Goal: Task Accomplishment & Management: Manage account settings

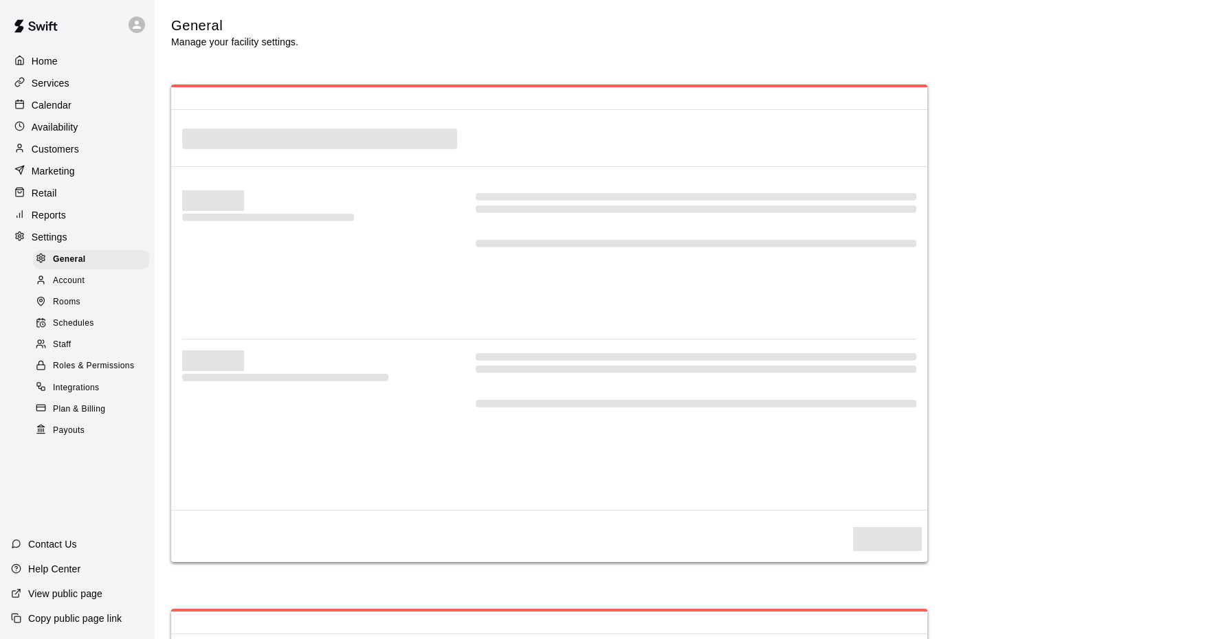
select select "**"
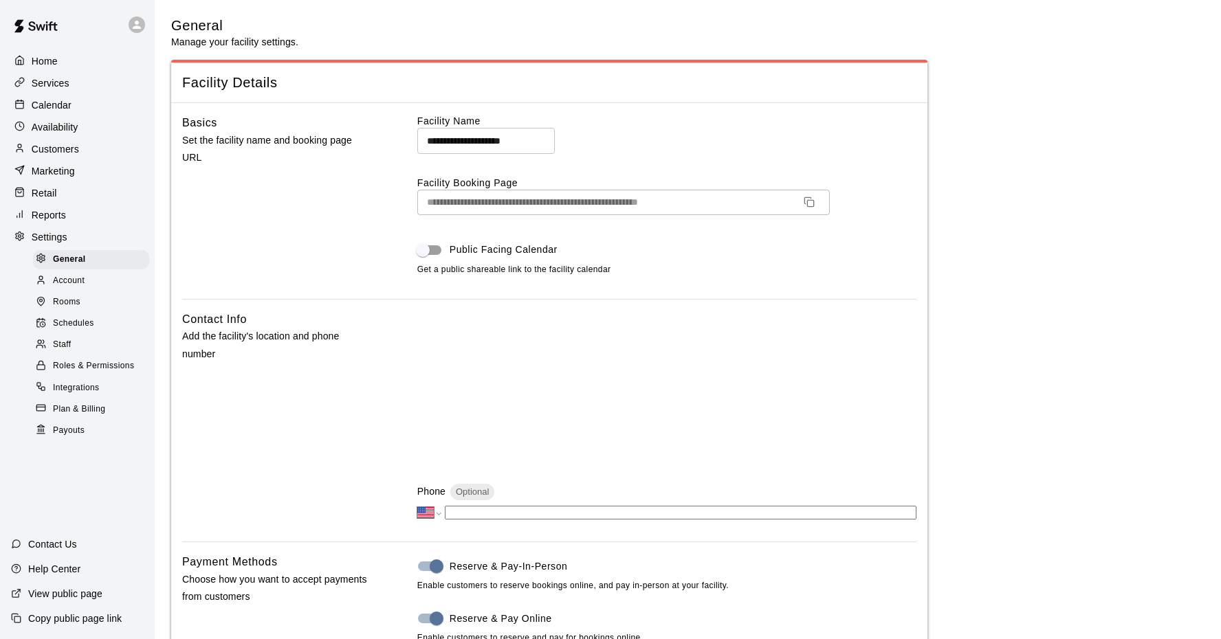
click at [56, 105] on p "Calendar" at bounding box center [52, 105] width 40 height 14
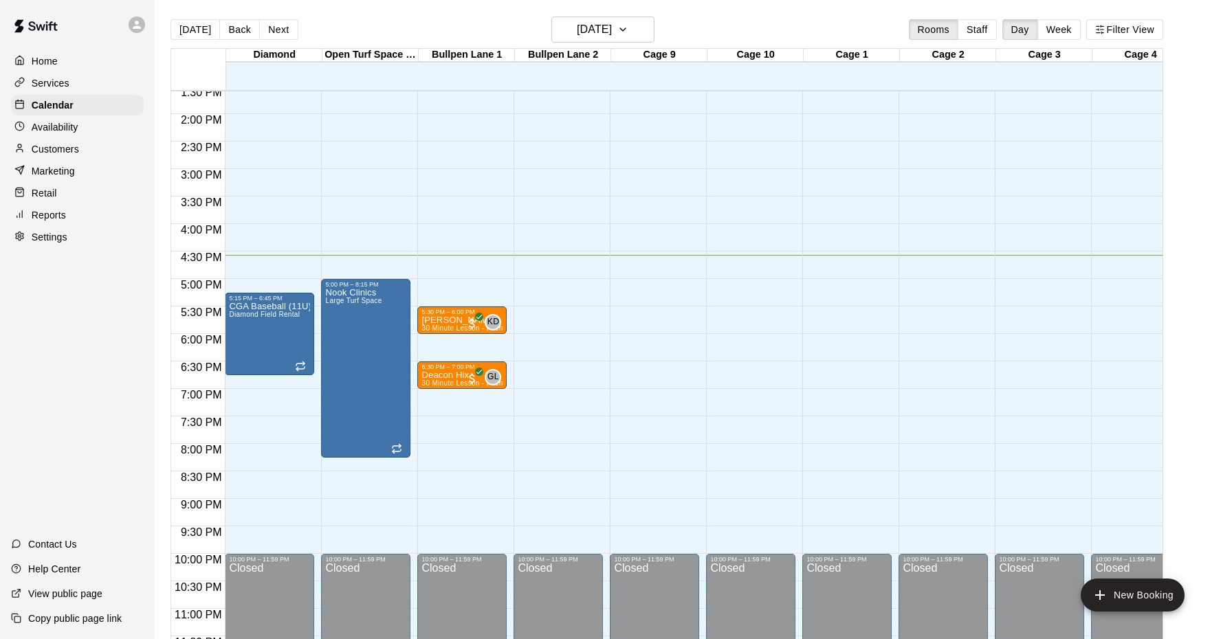
scroll to position [750, 0]
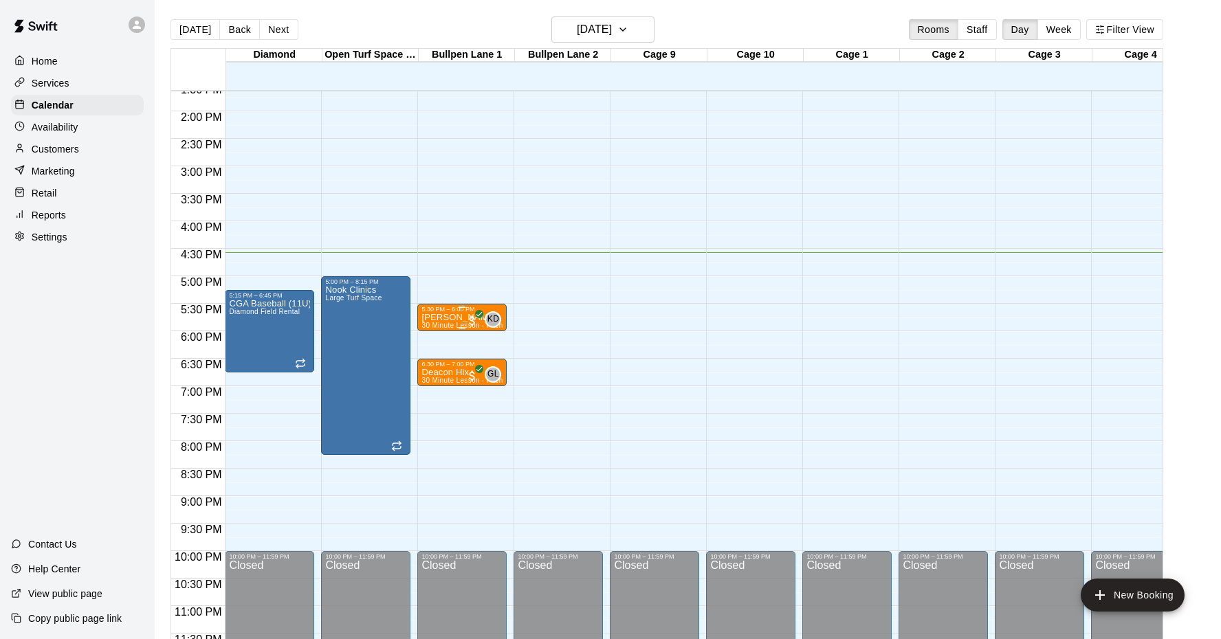
click at [444, 324] on span "30 Minute Lesson - Pitching Lesson (Baseball)" at bounding box center [497, 326] width 152 height 8
click at [639, 344] on div at bounding box center [610, 319] width 1221 height 639
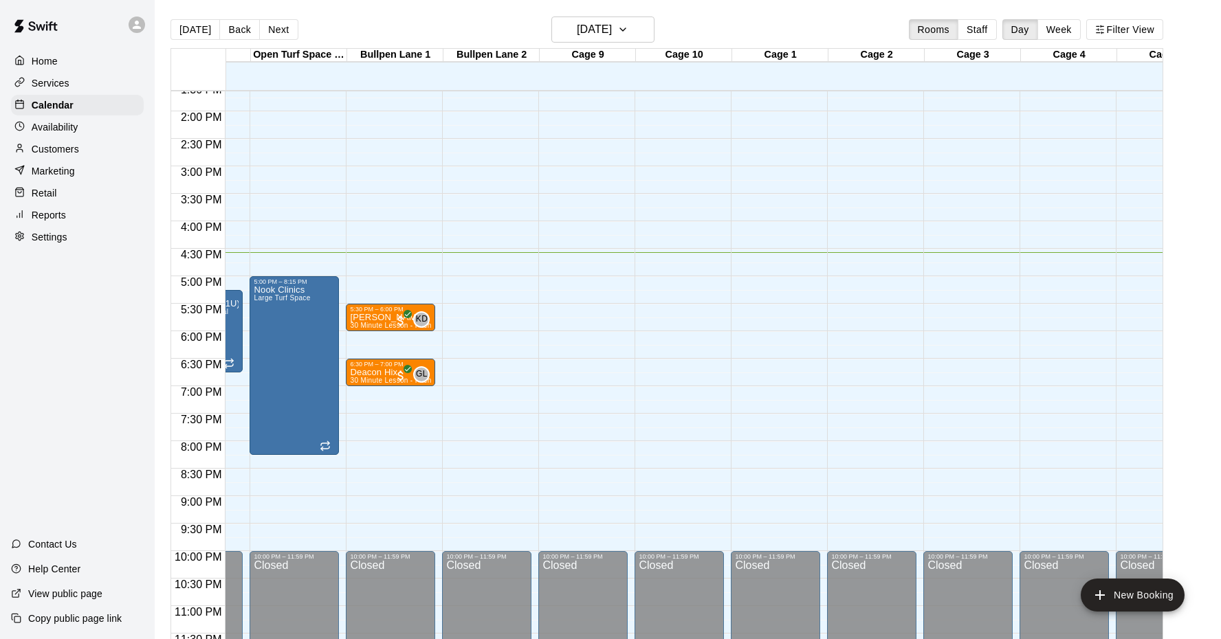
scroll to position [750, 17]
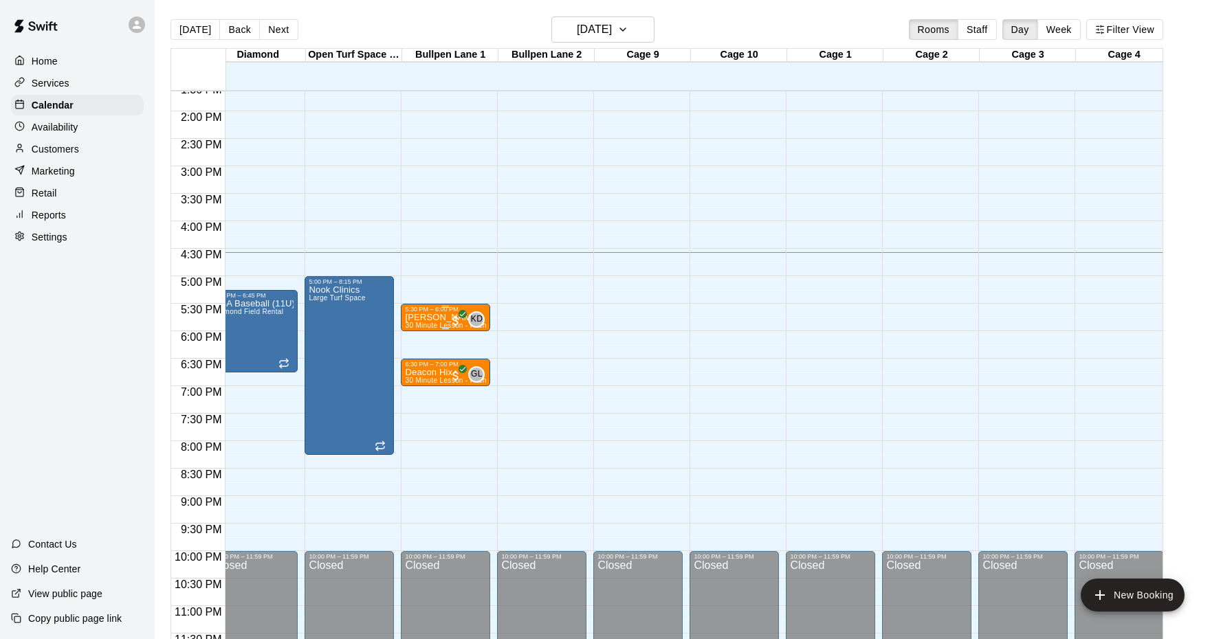
click at [439, 325] on span "30 Minute Lesson - Pitching Lesson (Baseball)" at bounding box center [481, 326] width 152 height 8
click at [419, 339] on icon "edit" at bounding box center [419, 337] width 12 height 12
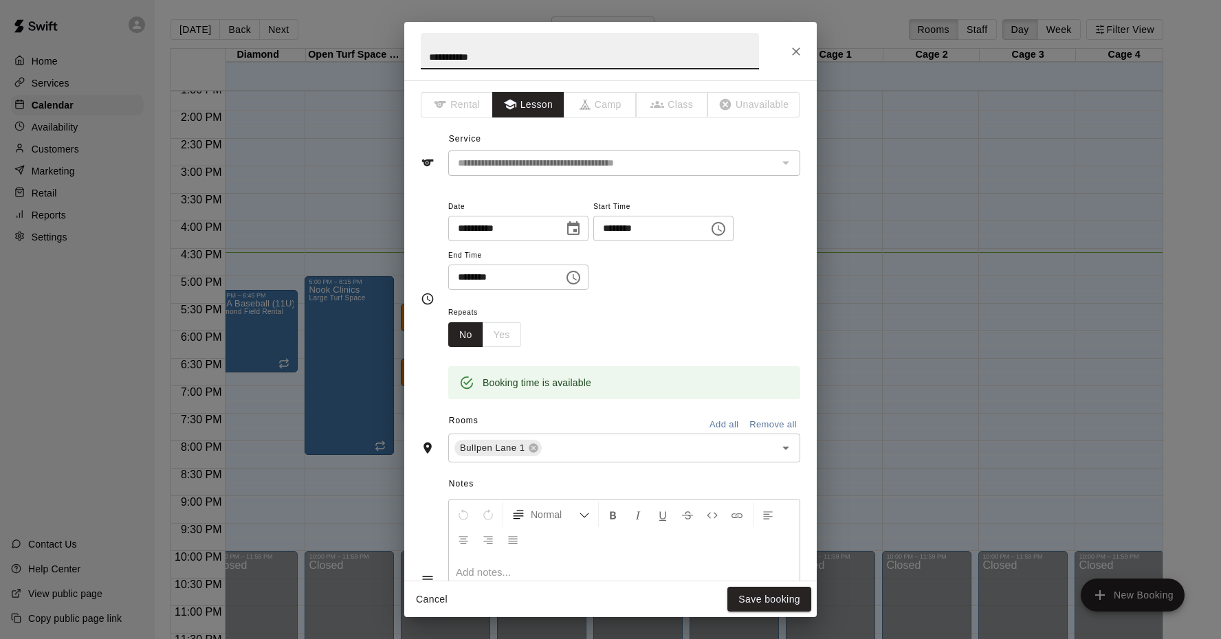
click at [797, 50] on icon "Close" at bounding box center [796, 52] width 14 height 14
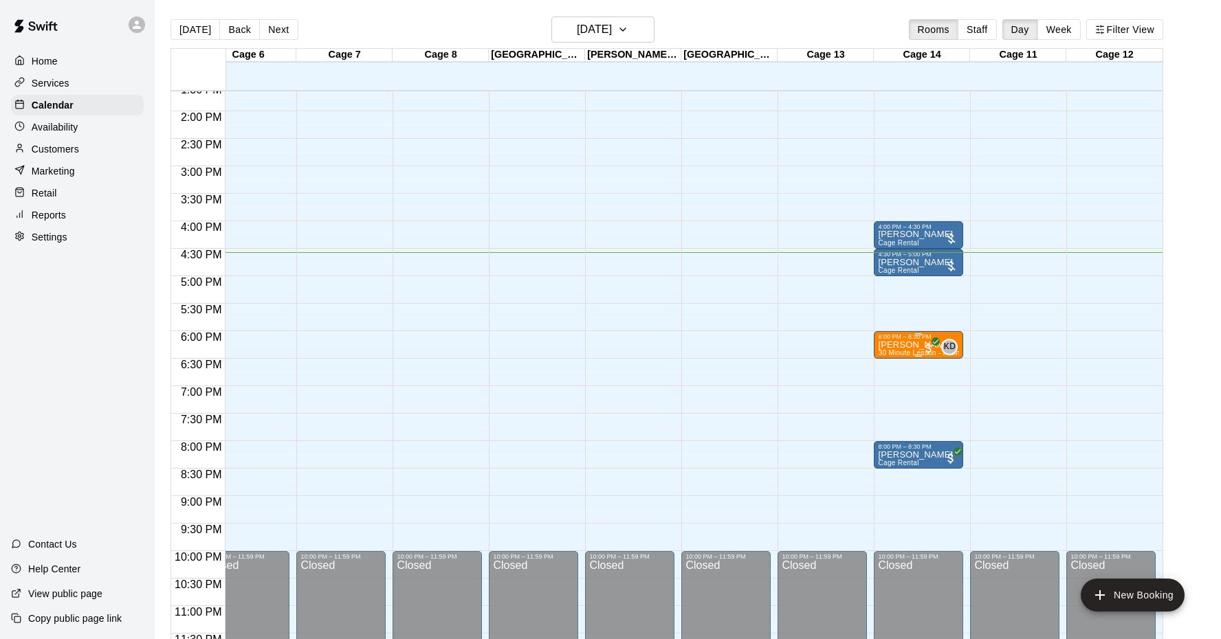
scroll to position [0, 1084]
click at [888, 351] on icon "edit" at bounding box center [892, 355] width 17 height 17
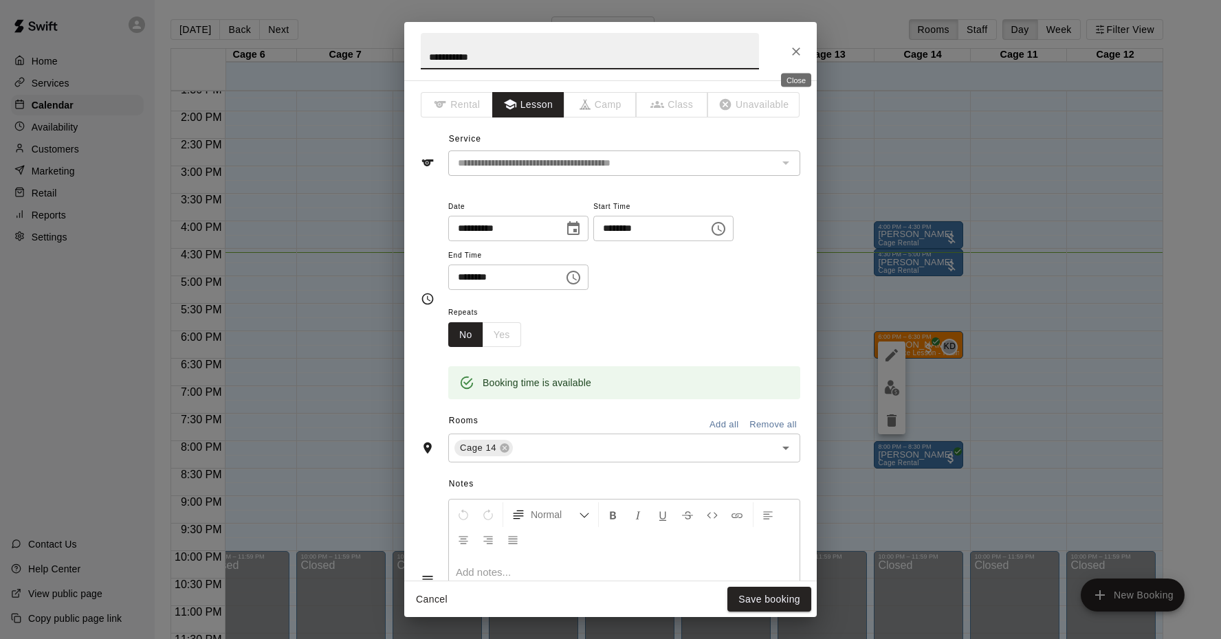
click at [791, 50] on icon "Close" at bounding box center [796, 52] width 14 height 14
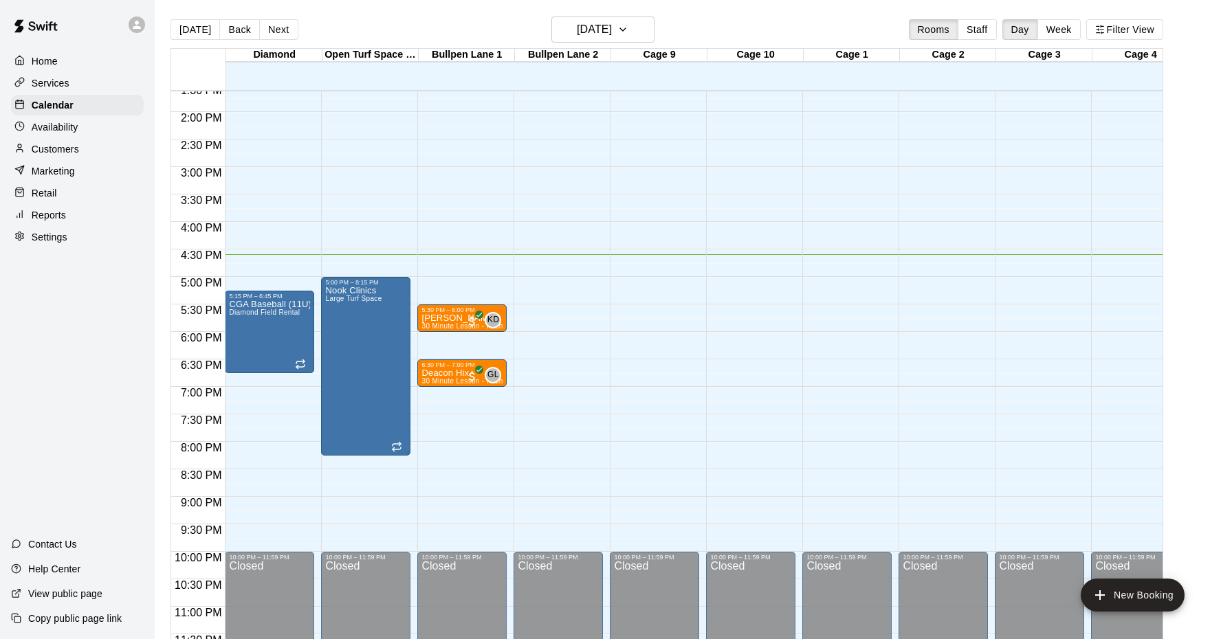
scroll to position [749, 0]
